Goal: Task Accomplishment & Management: Manage account settings

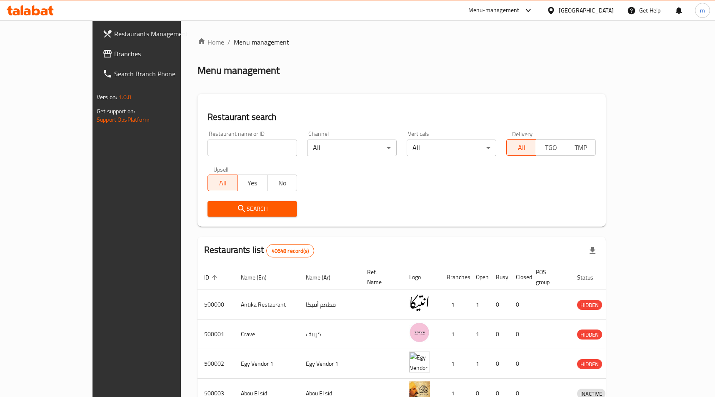
click at [114, 52] on span "Branches" at bounding box center [159, 54] width 91 height 10
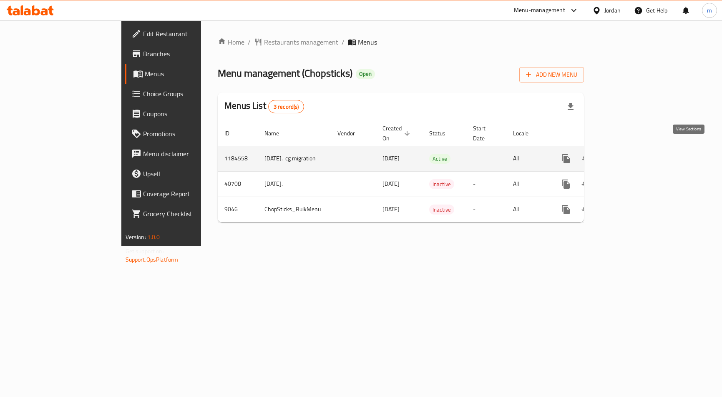
click at [636, 149] on link "enhanced table" at bounding box center [626, 159] width 20 height 20
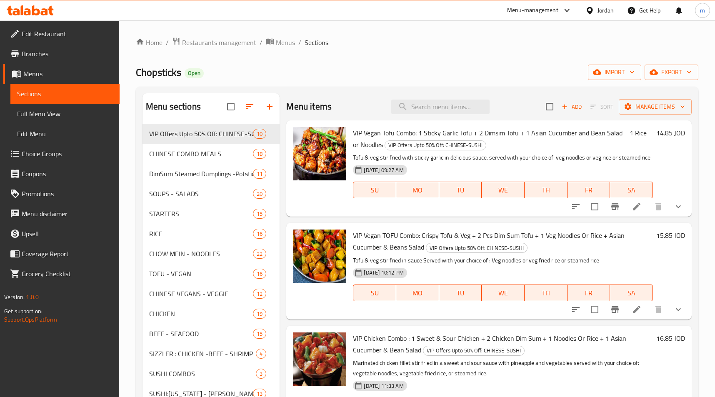
click at [37, 153] on span "Choice Groups" at bounding box center [67, 154] width 91 height 10
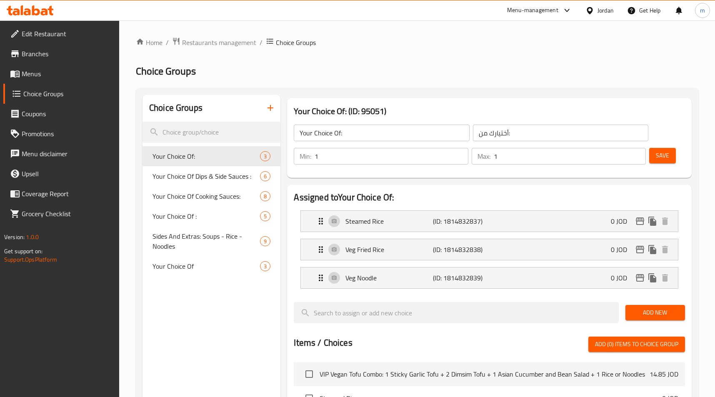
click at [489, 74] on h2 "Choice Groups" at bounding box center [417, 71] width 563 height 13
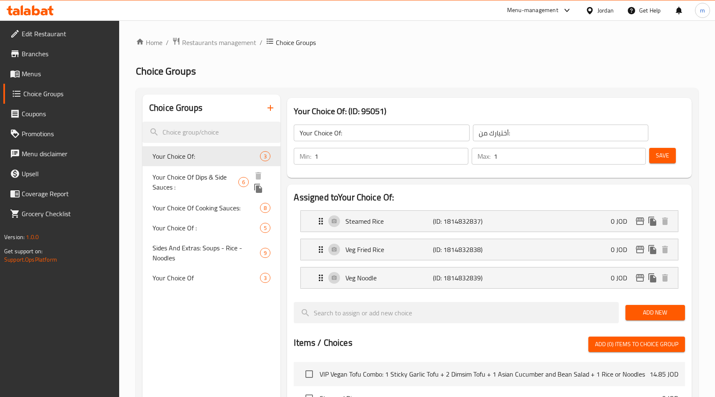
drag, startPoint x: 220, startPoint y: 182, endPoint x: 382, endPoint y: 105, distance: 179.4
click at [220, 182] on span "Your Choice Of Dips & Side Sauces :" at bounding box center [196, 182] width 86 height 20
type input "Your Choice Of Dips & Side Sauces :"
type input "اختيارك من الصلصات الجانبية والغموس:"
type input "0"
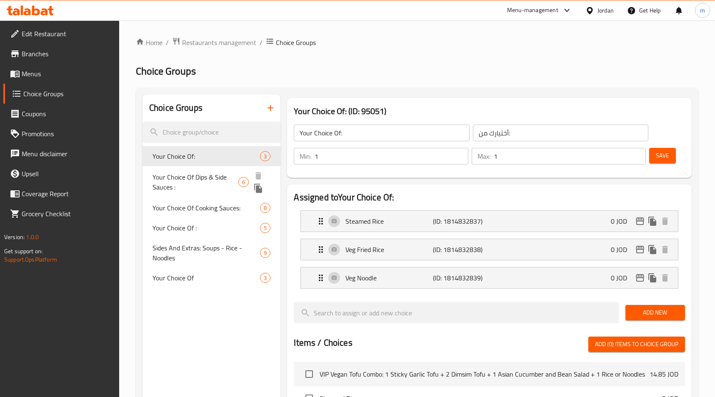
type input "0"
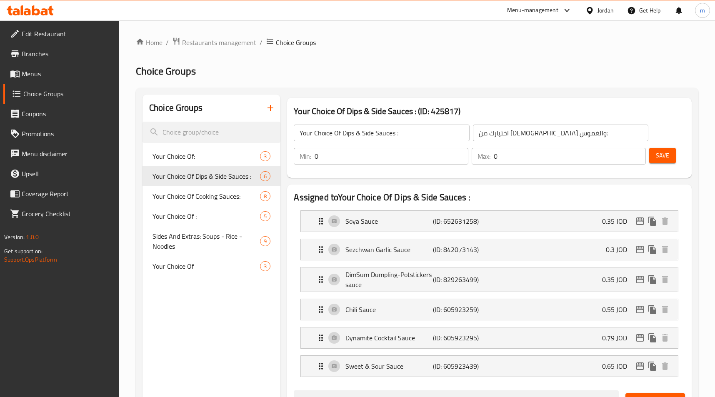
click at [408, 62] on div "Home / Restaurants management / Choice Groups Choice Groups Choice Groups Your …" at bounding box center [417, 399] width 563 height 724
click at [184, 148] on div "Your Choice Of: 3" at bounding box center [212, 156] width 138 height 20
type input "Your Choice Of:"
type input "أختيارك من:"
type input "1"
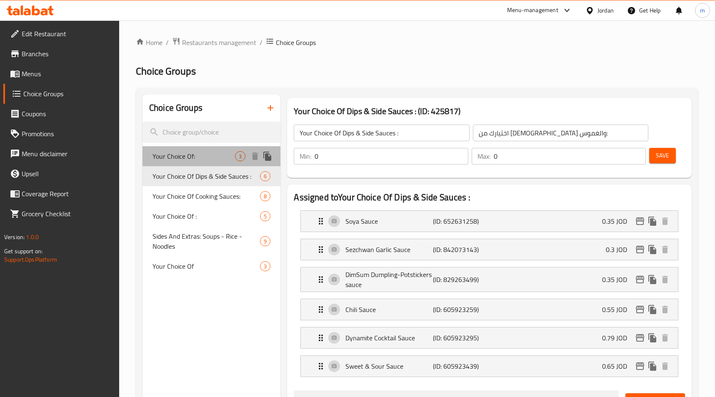
type input "1"
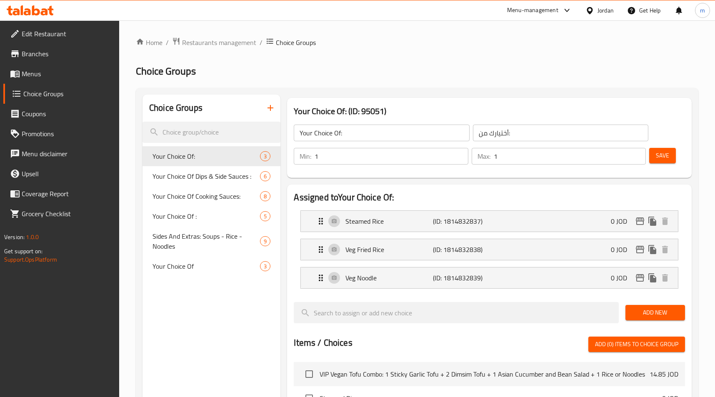
click at [76, 78] on span "Menus" at bounding box center [67, 74] width 91 height 10
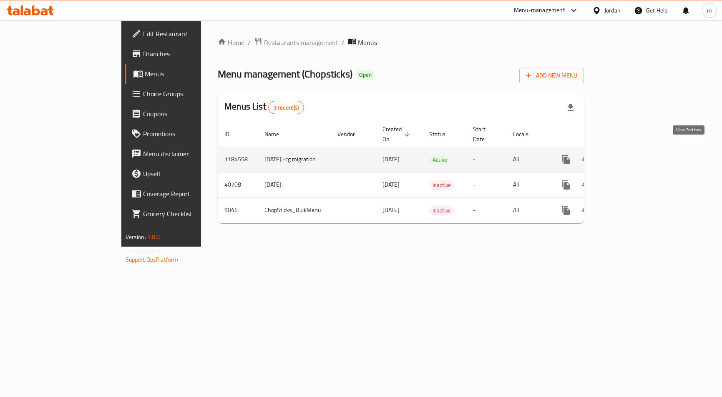
click at [631, 155] on icon "enhanced table" at bounding box center [626, 160] width 10 height 10
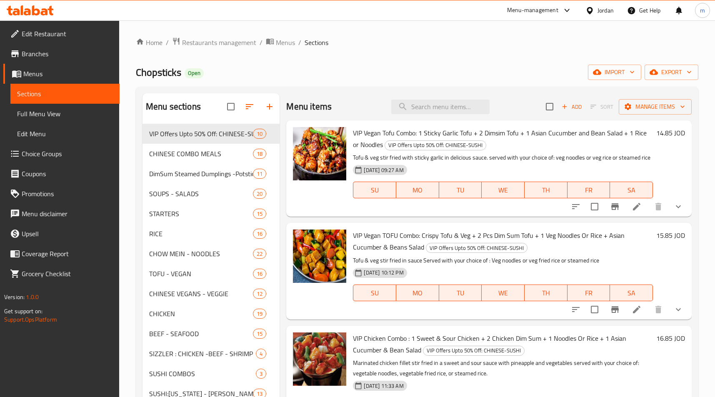
click at [32, 156] on span "Choice Groups" at bounding box center [67, 154] width 91 height 10
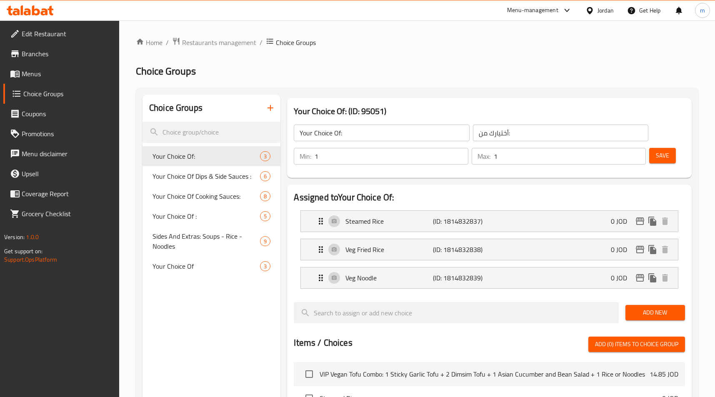
click at [483, 75] on h2 "Choice Groups" at bounding box center [417, 71] width 563 height 13
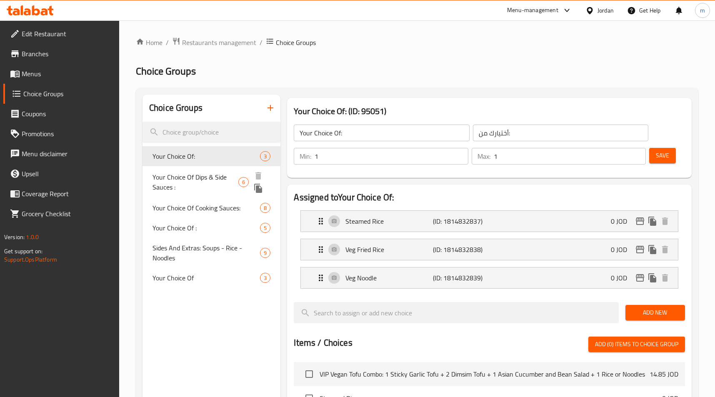
click at [211, 188] on span "Your Choice Of Dips & Side Sauces :" at bounding box center [196, 182] width 86 height 20
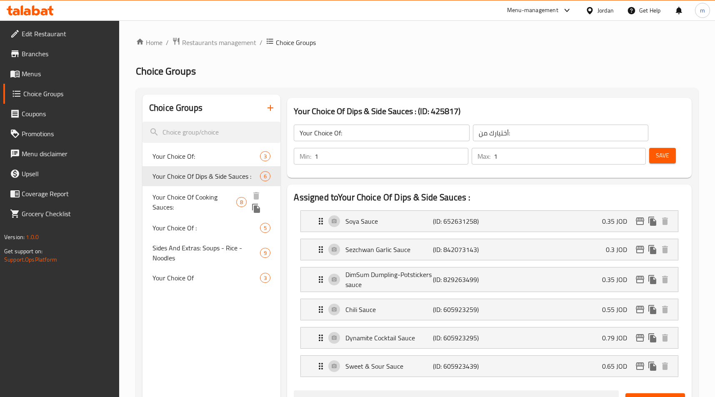
type input "Your Choice Of Dips & Side Sauces :"
type input "اختيارك من الصلصات الجانبية والغموس:"
type input "0"
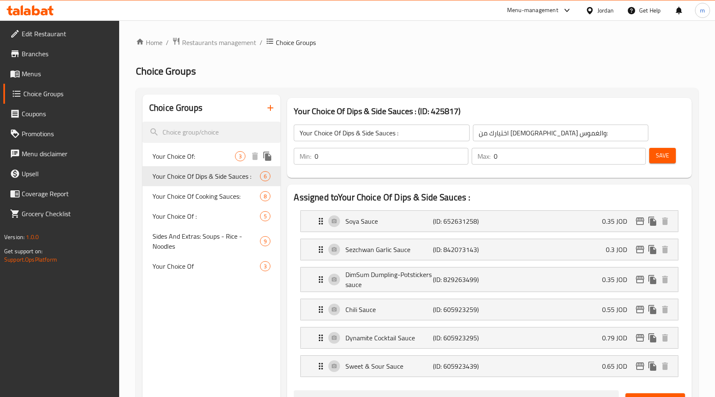
click at [228, 159] on span "Your Choice Of:" at bounding box center [194, 156] width 83 height 10
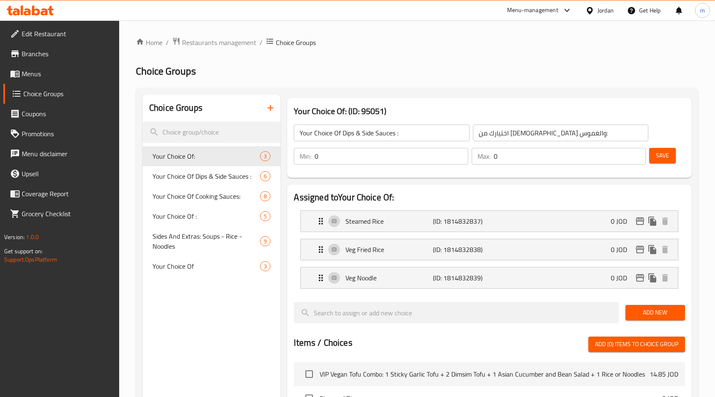
type input "Your Choice Of:"
type input "أختيارك من:"
type input "1"
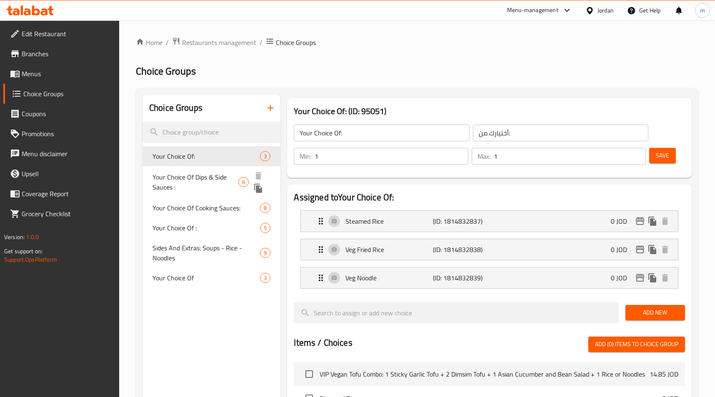
click at [206, 180] on span "Your Choice Of Dips & Side Sauces :" at bounding box center [196, 182] width 86 height 20
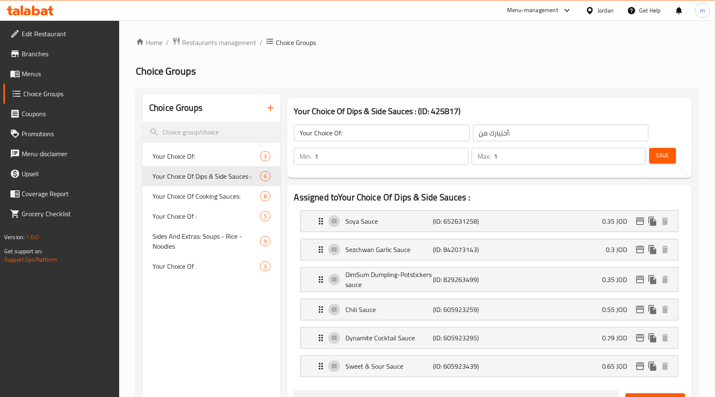
type input "Your Choice Of Dips & Side Sauces :"
type input "اختيارك من الصلصات الجانبية والغموس:"
type input "0"
click at [241, 44] on span "Restaurants management" at bounding box center [219, 43] width 74 height 10
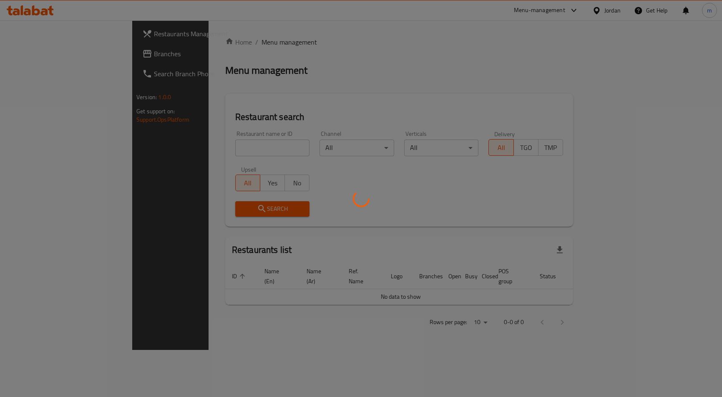
click at [41, 53] on div at bounding box center [361, 198] width 722 height 397
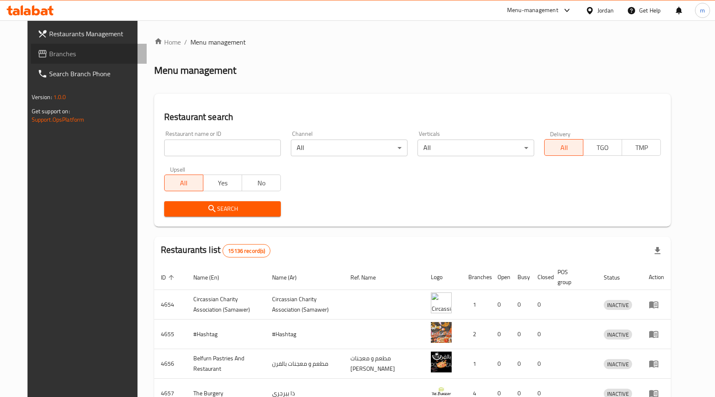
click at [49, 53] on span "Branches" at bounding box center [94, 54] width 91 height 10
